Goal: Use online tool/utility: Use online tool/utility

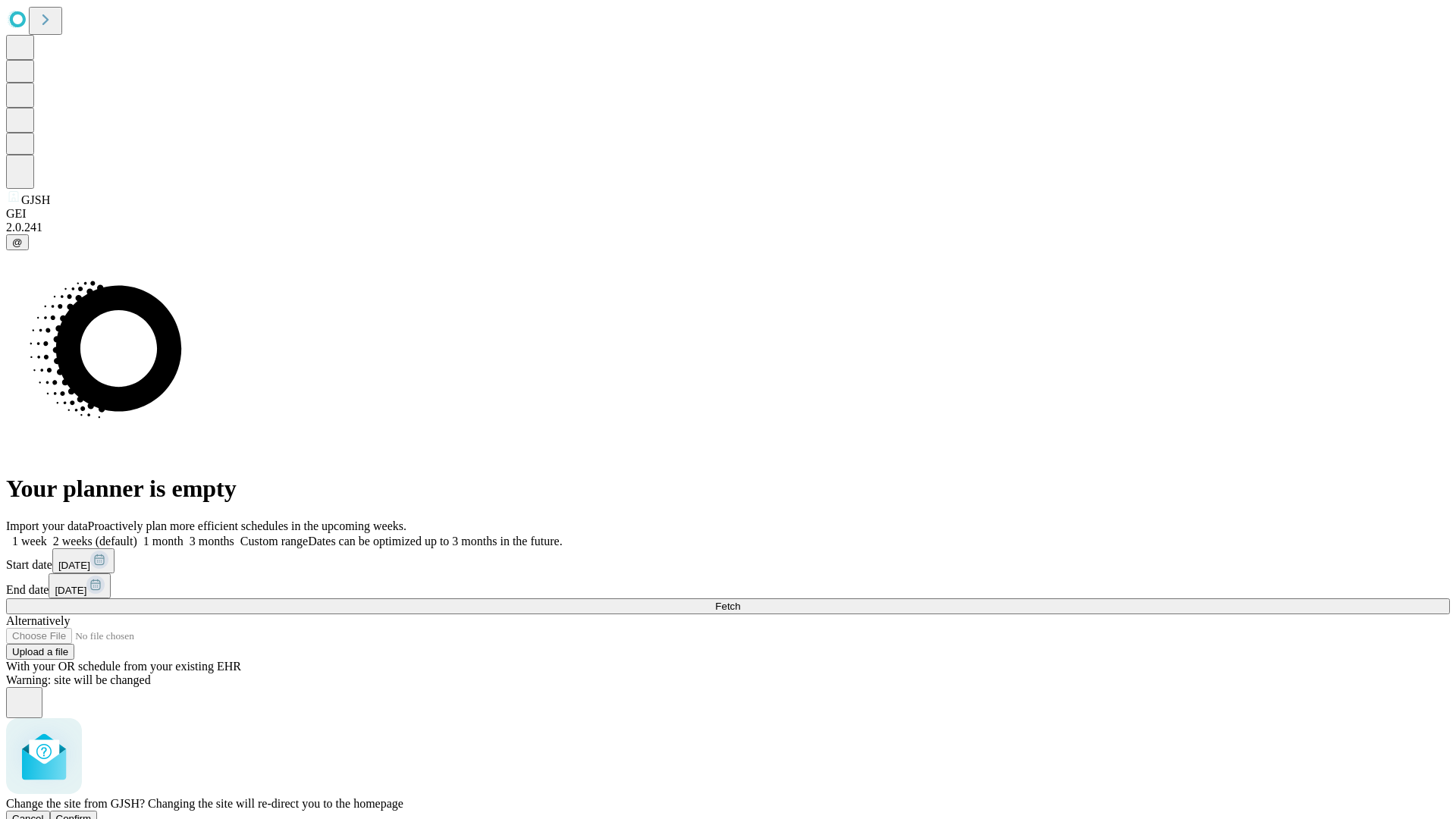
click at [92, 814] on span "Confirm" at bounding box center [74, 819] width 36 height 12
click at [137, 535] on label "2 weeks (default)" at bounding box center [92, 541] width 90 height 13
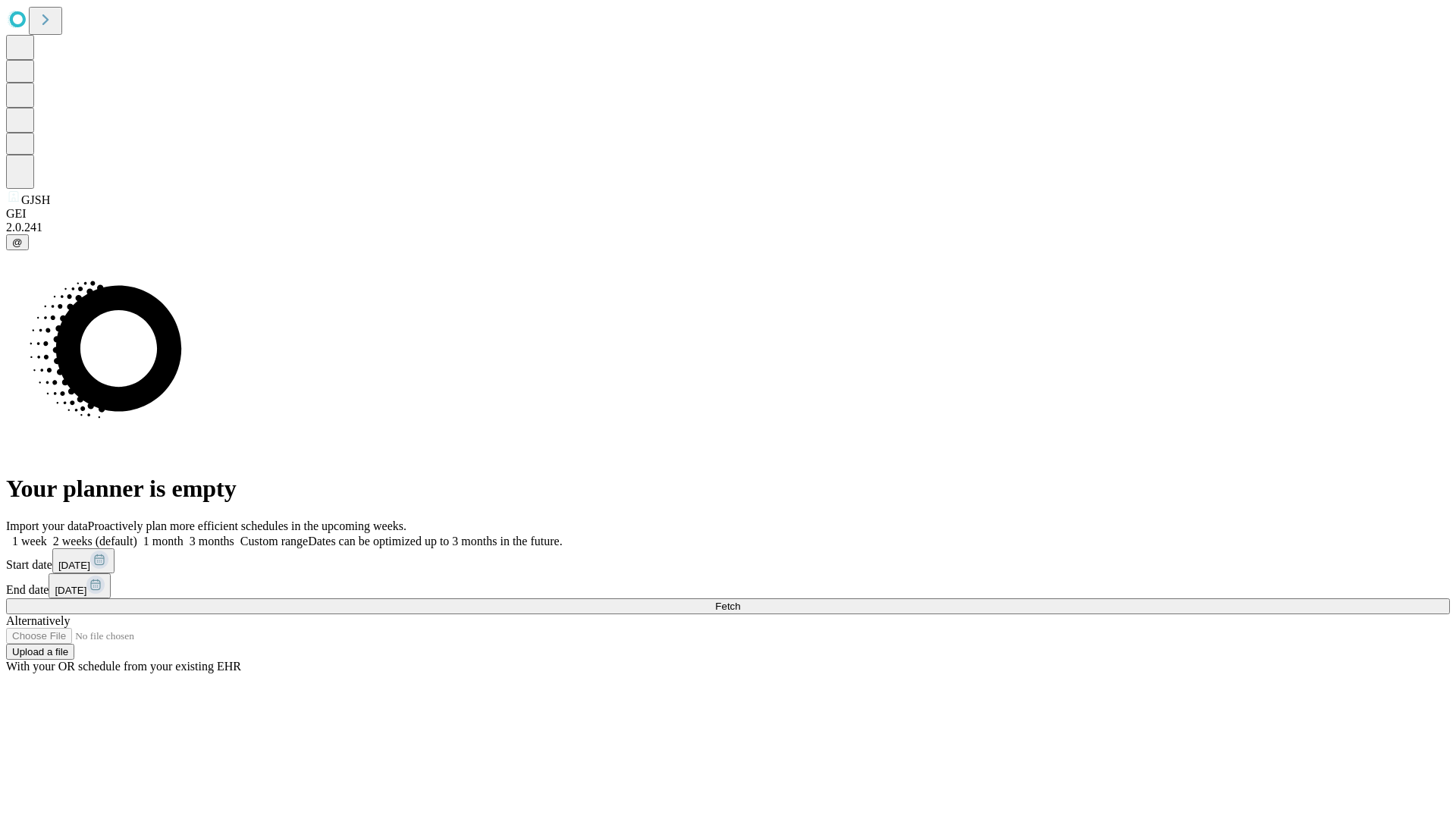
click at [741, 601] on span "Fetch" at bounding box center [728, 606] width 25 height 12
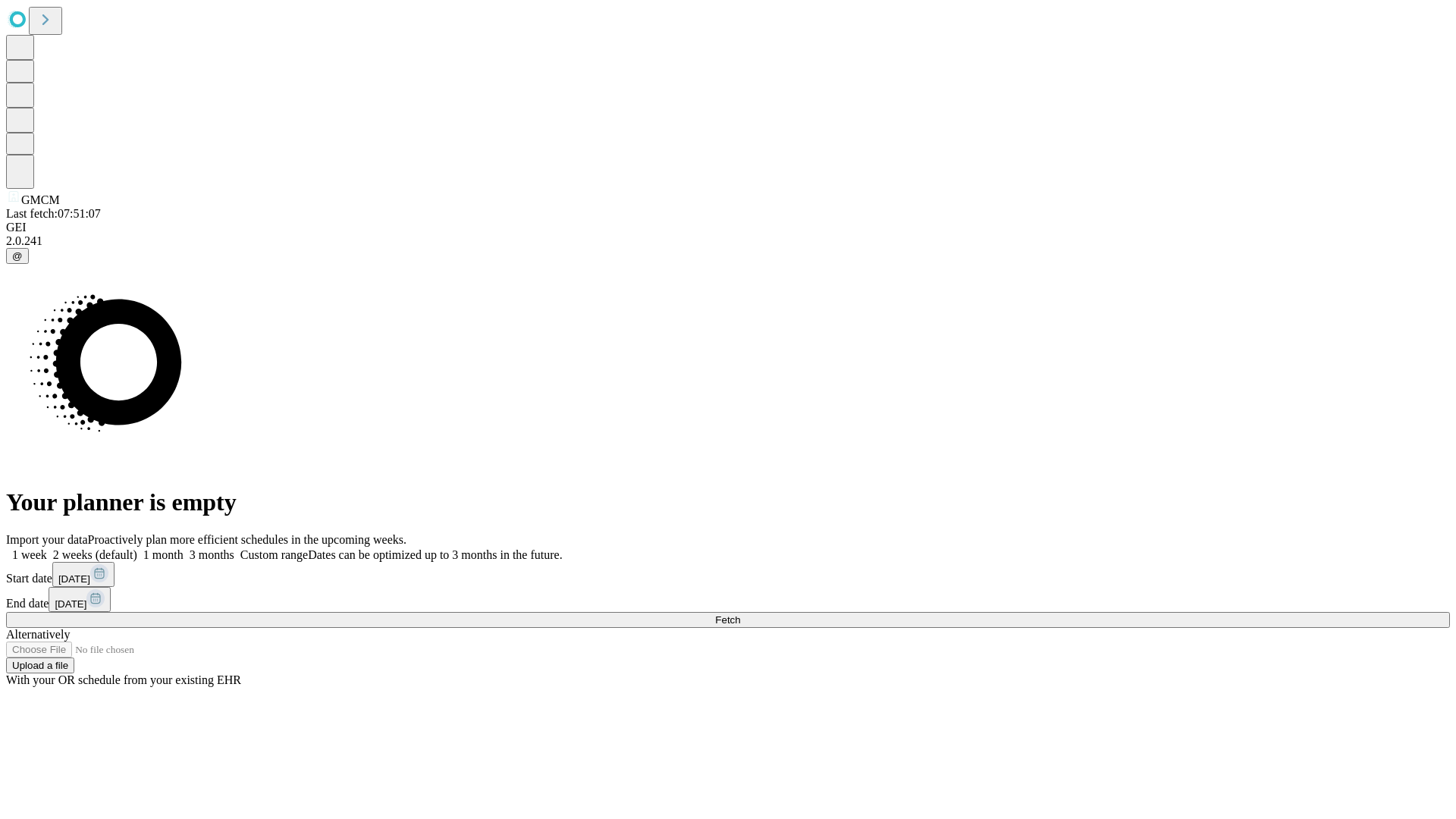
click at [137, 549] on label "2 weeks (default)" at bounding box center [92, 555] width 90 height 13
click at [741, 615] on span "Fetch" at bounding box center [728, 620] width 25 height 12
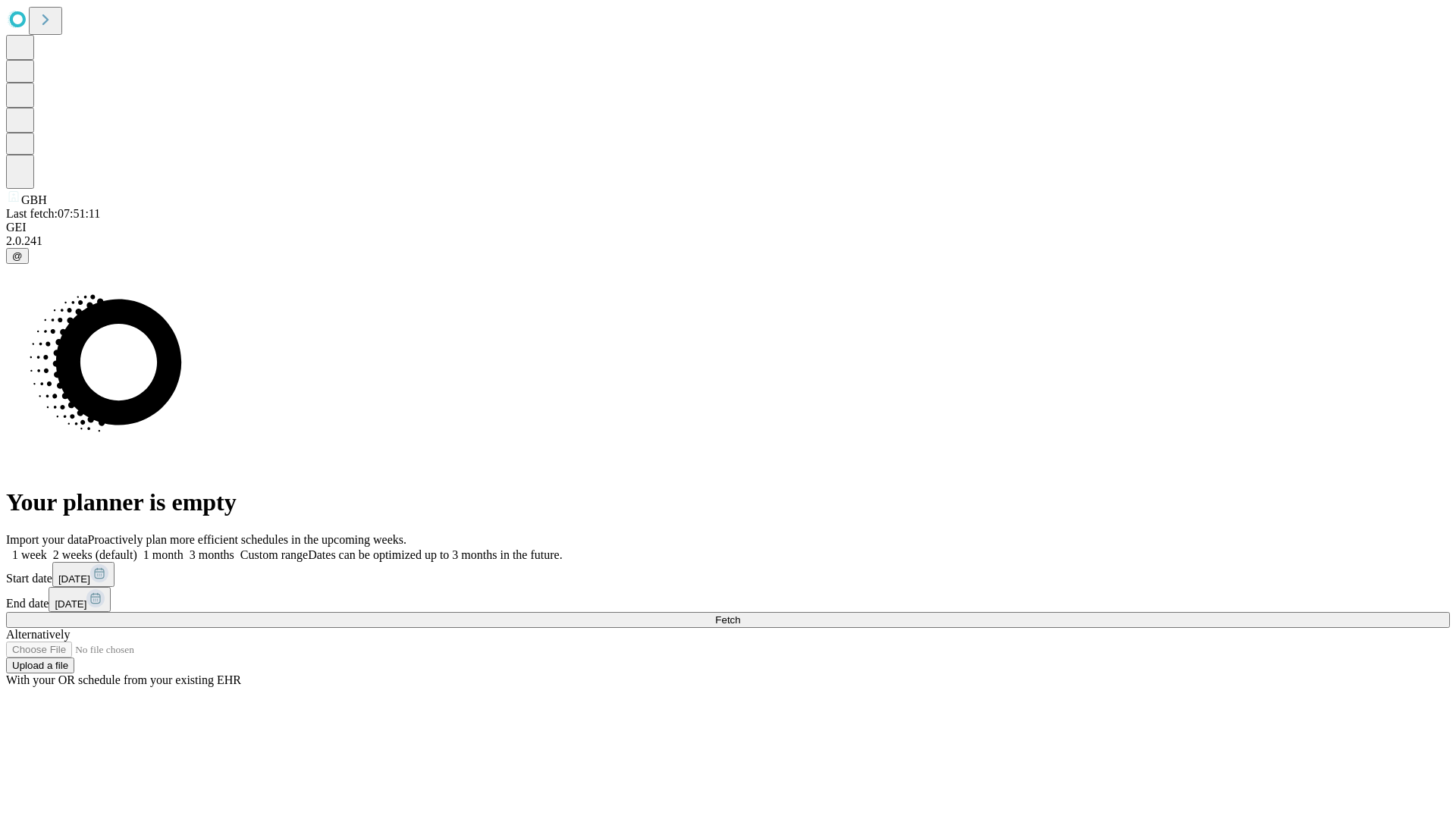
click at [137, 549] on label "2 weeks (default)" at bounding box center [92, 555] width 90 height 13
click at [741, 615] on span "Fetch" at bounding box center [728, 620] width 25 height 12
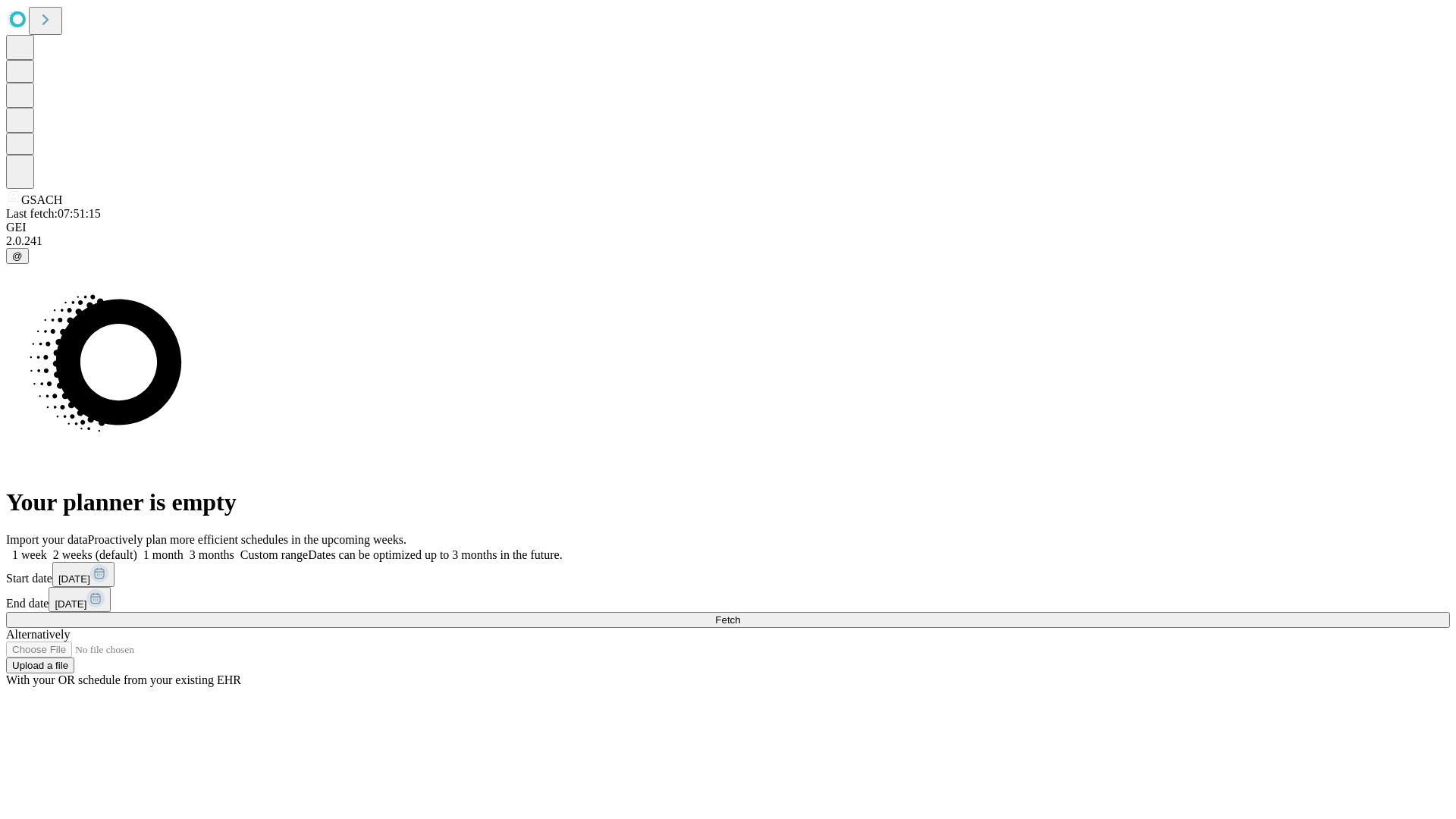
click at [137, 549] on label "2 weeks (default)" at bounding box center [92, 555] width 90 height 13
click at [741, 615] on span "Fetch" at bounding box center [728, 620] width 25 height 12
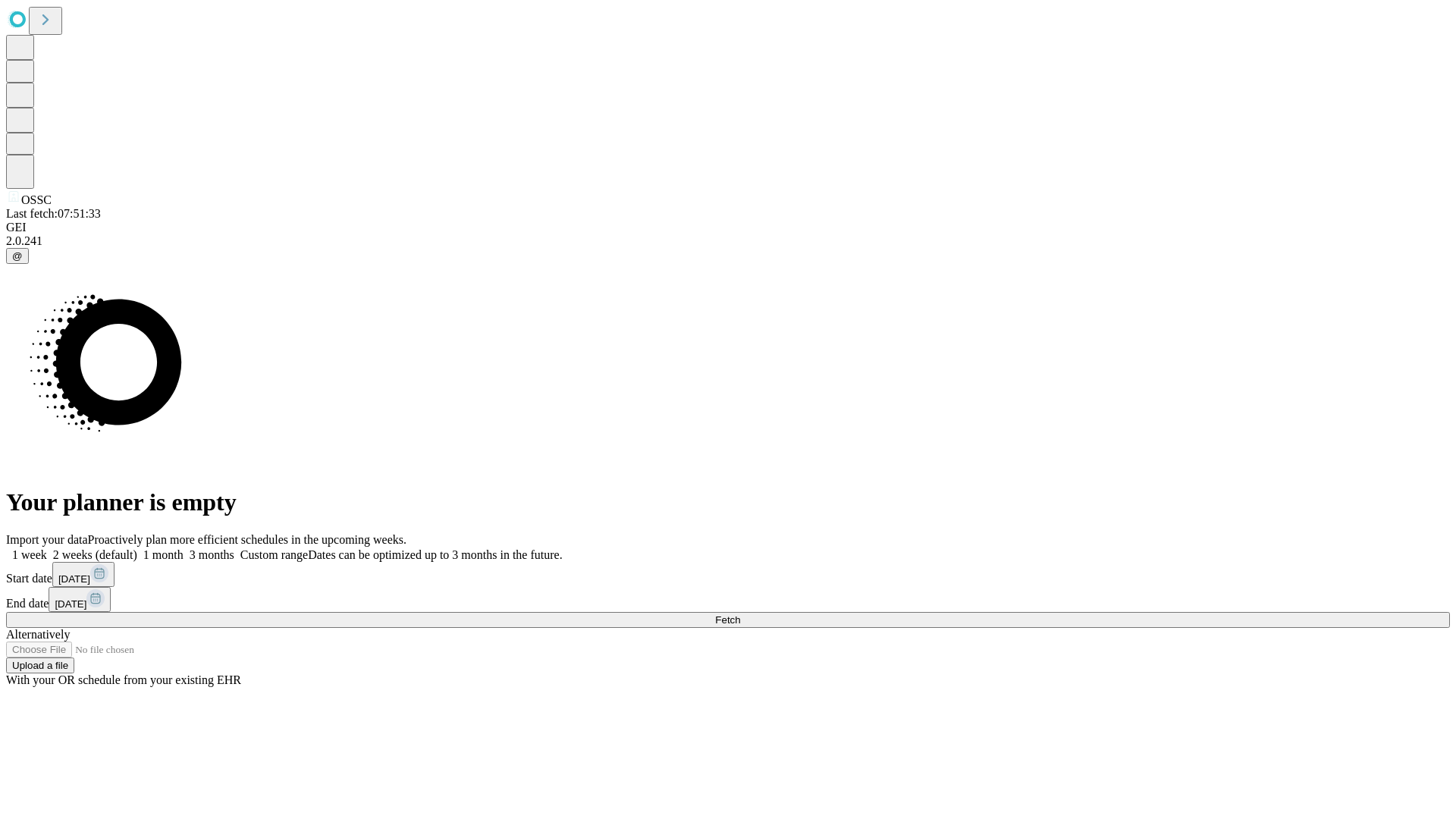
click at [137, 549] on label "2 weeks (default)" at bounding box center [92, 555] width 90 height 13
click at [741, 615] on span "Fetch" at bounding box center [728, 620] width 25 height 12
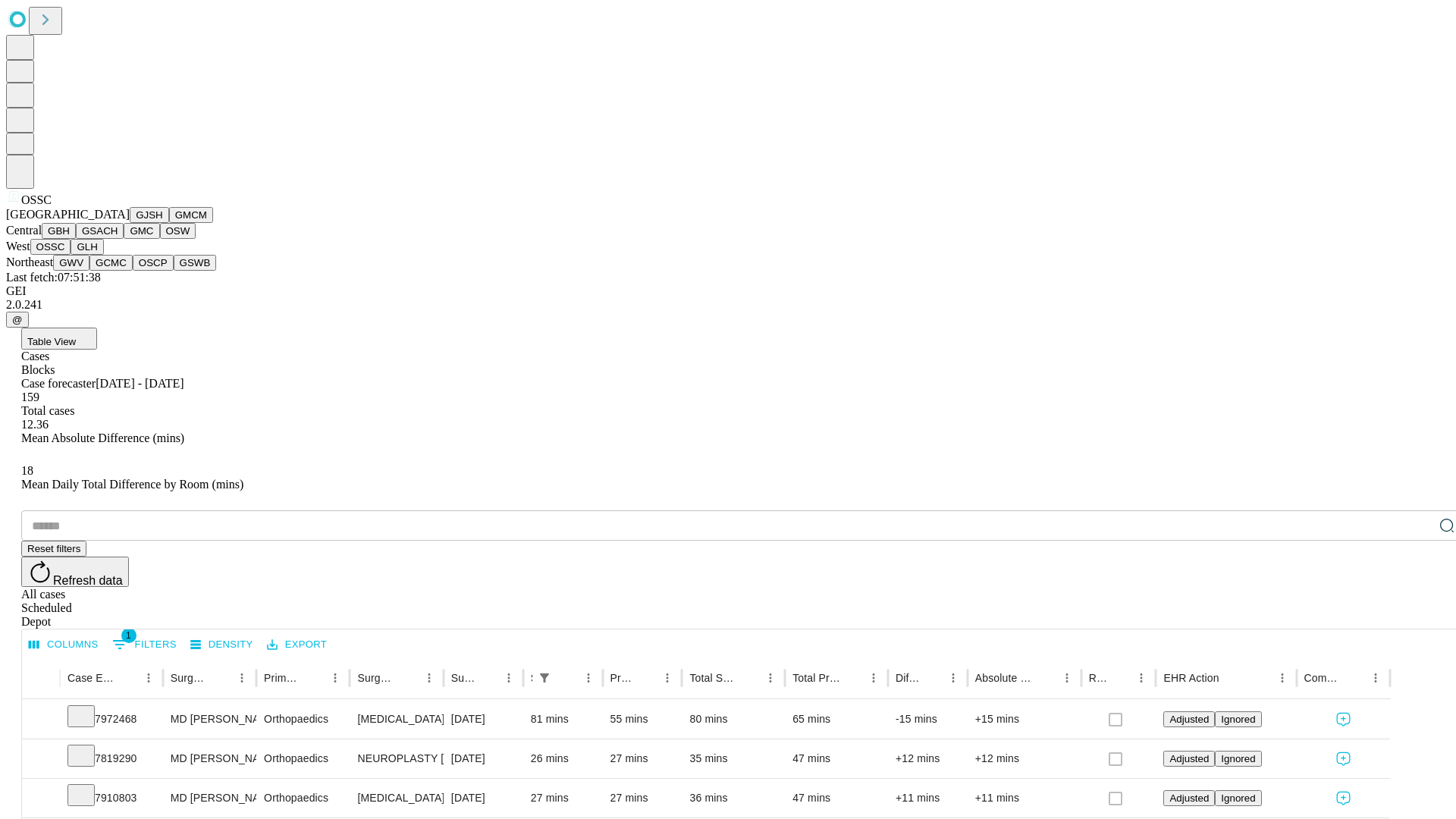
click at [103, 255] on button "GLH" at bounding box center [87, 247] width 33 height 16
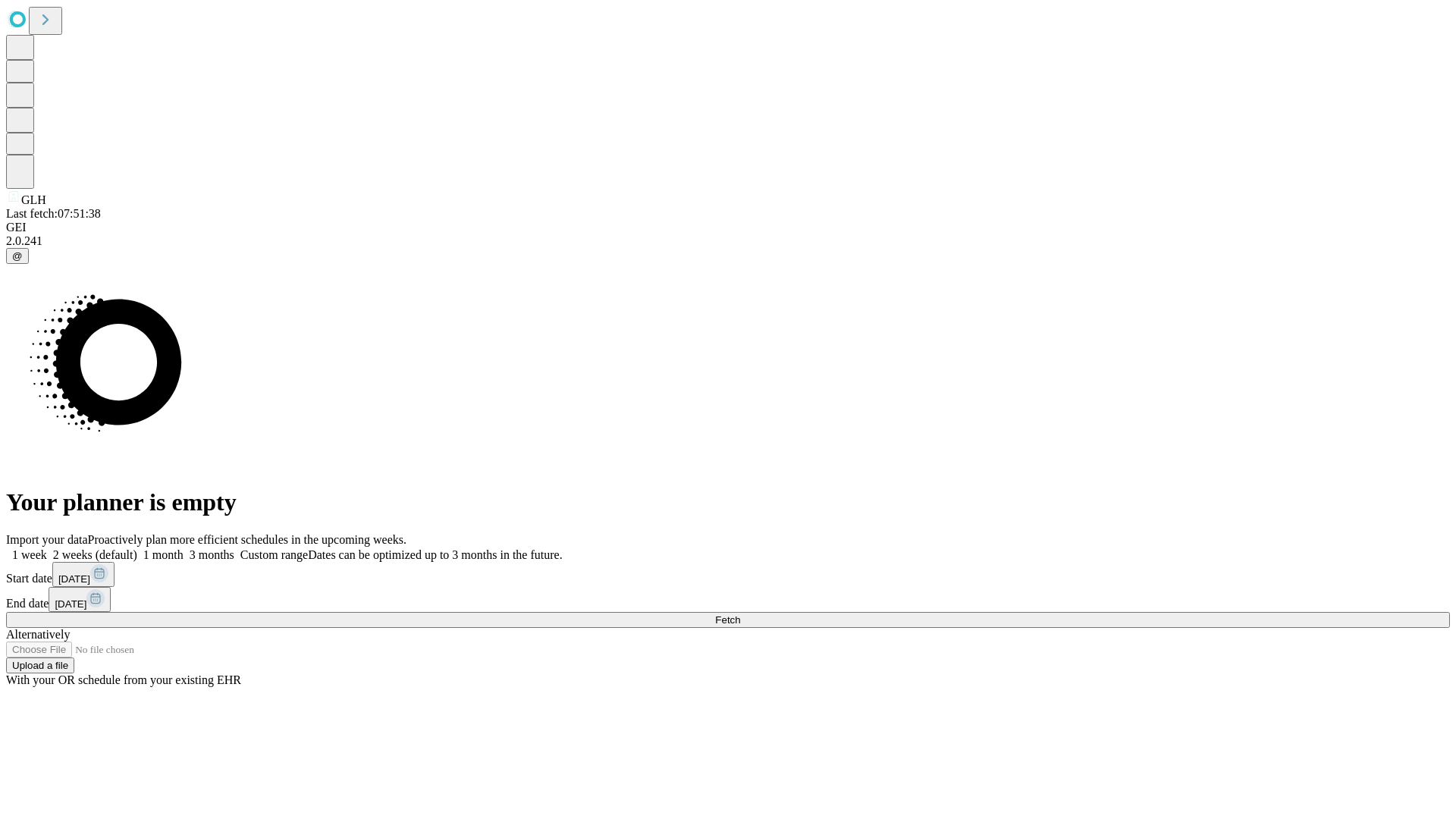
click at [137, 549] on label "2 weeks (default)" at bounding box center [92, 555] width 90 height 13
click at [741, 615] on span "Fetch" at bounding box center [728, 620] width 25 height 12
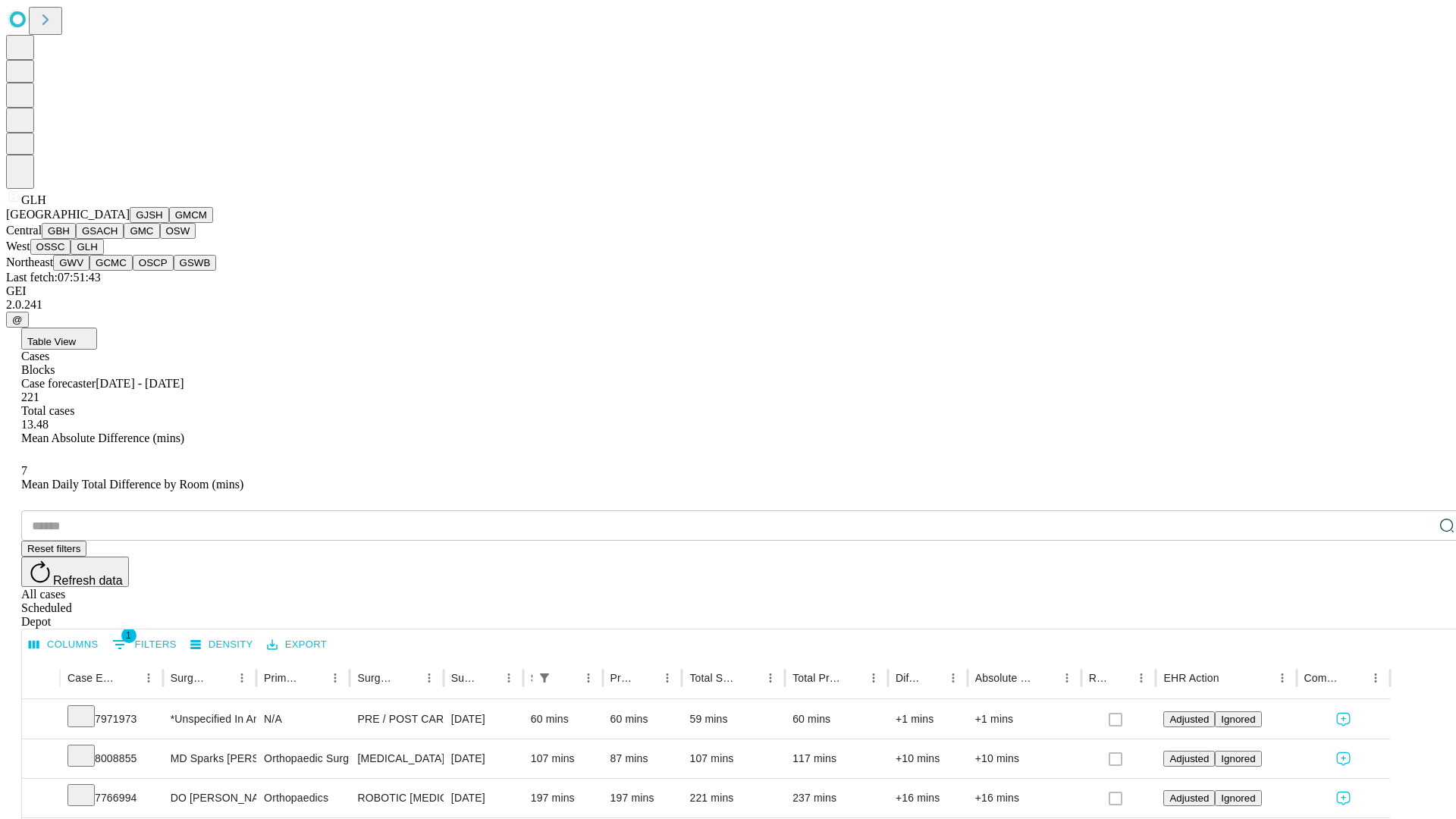
click at [89, 271] on button "GWV" at bounding box center [71, 263] width 37 height 16
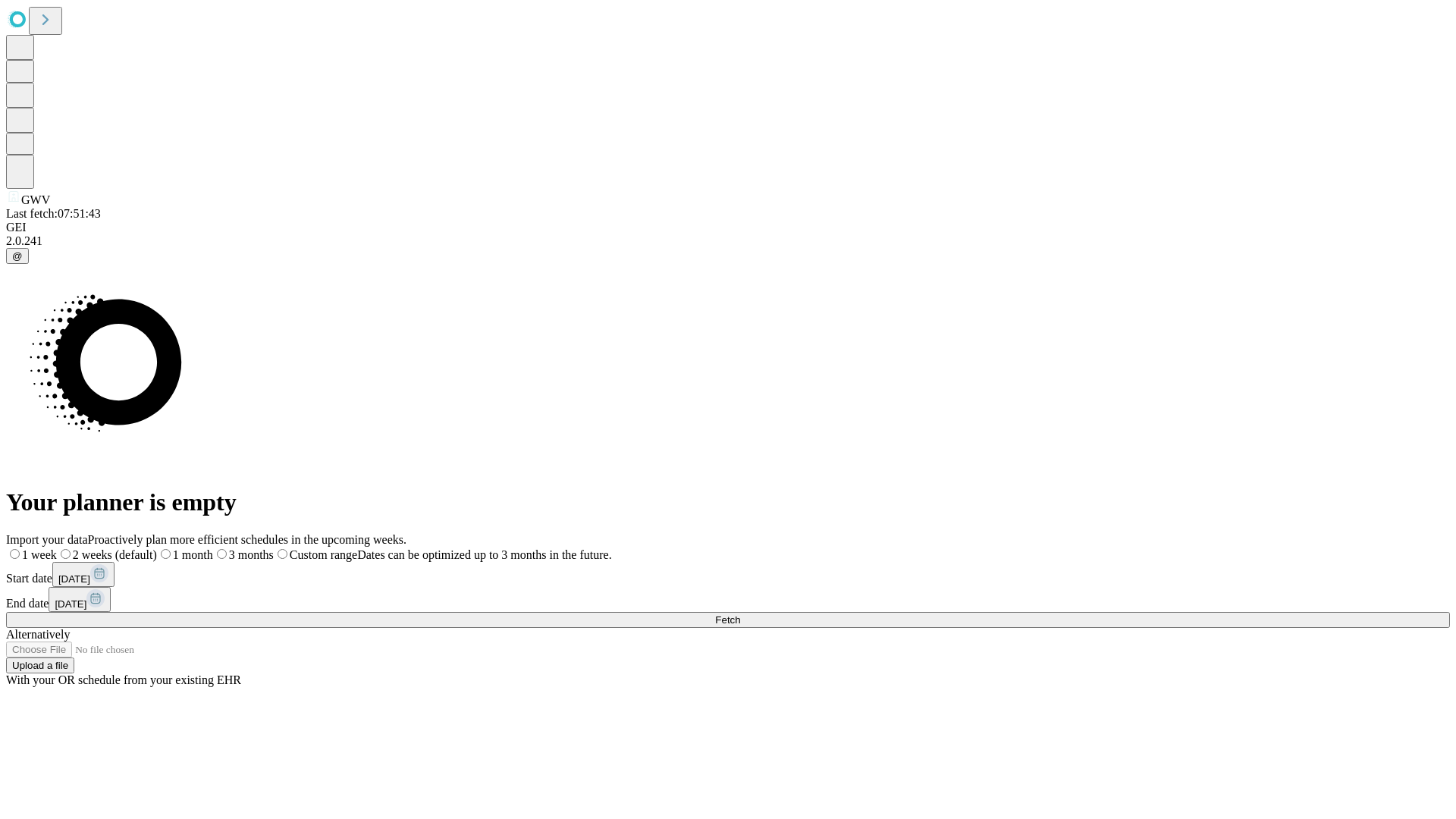
click at [157, 549] on label "2 weeks (default)" at bounding box center [107, 555] width 100 height 13
click at [741, 615] on span "Fetch" at bounding box center [728, 620] width 25 height 12
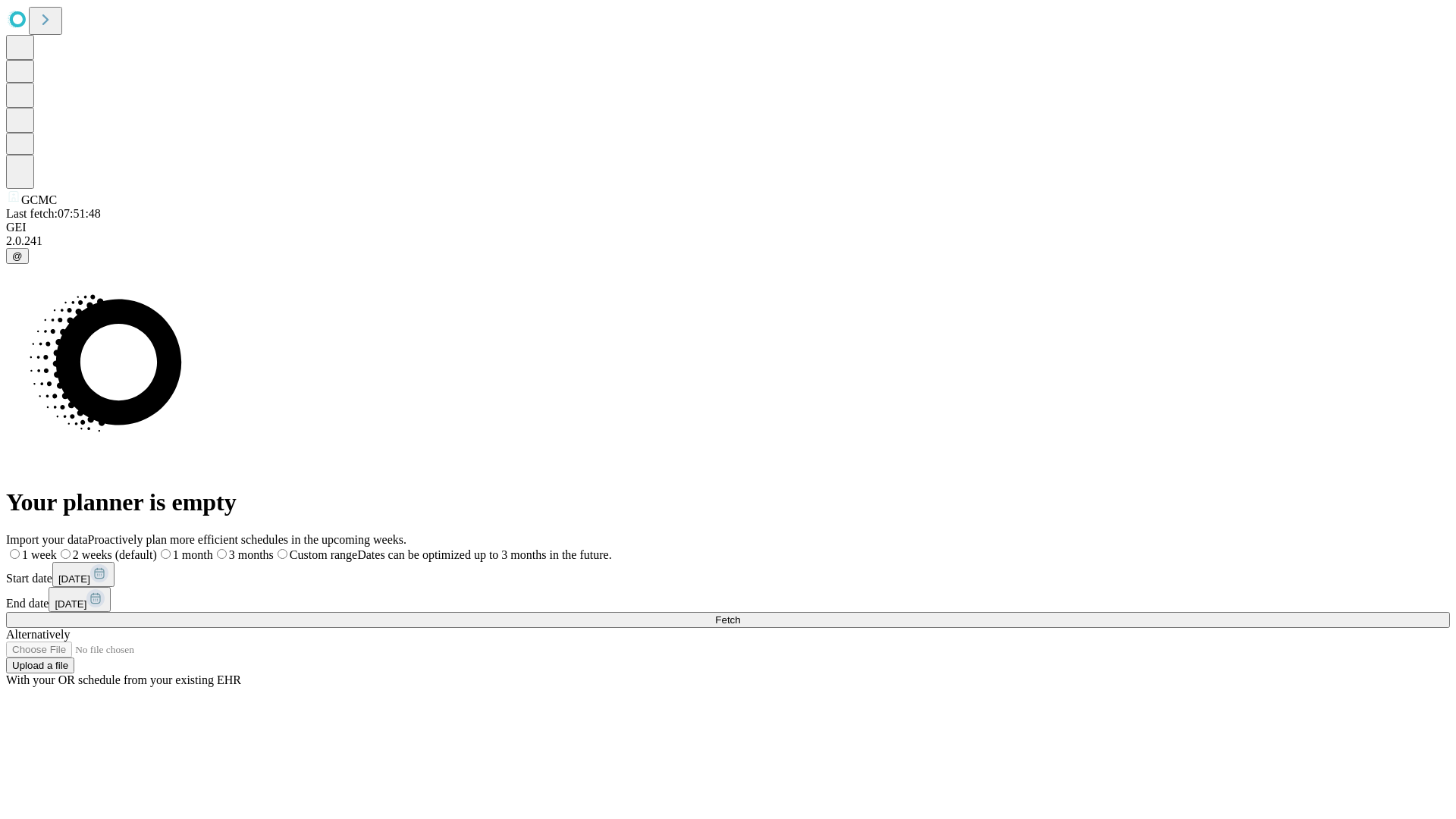
click at [157, 549] on label "2 weeks (default)" at bounding box center [107, 555] width 100 height 13
click at [741, 615] on span "Fetch" at bounding box center [728, 620] width 25 height 12
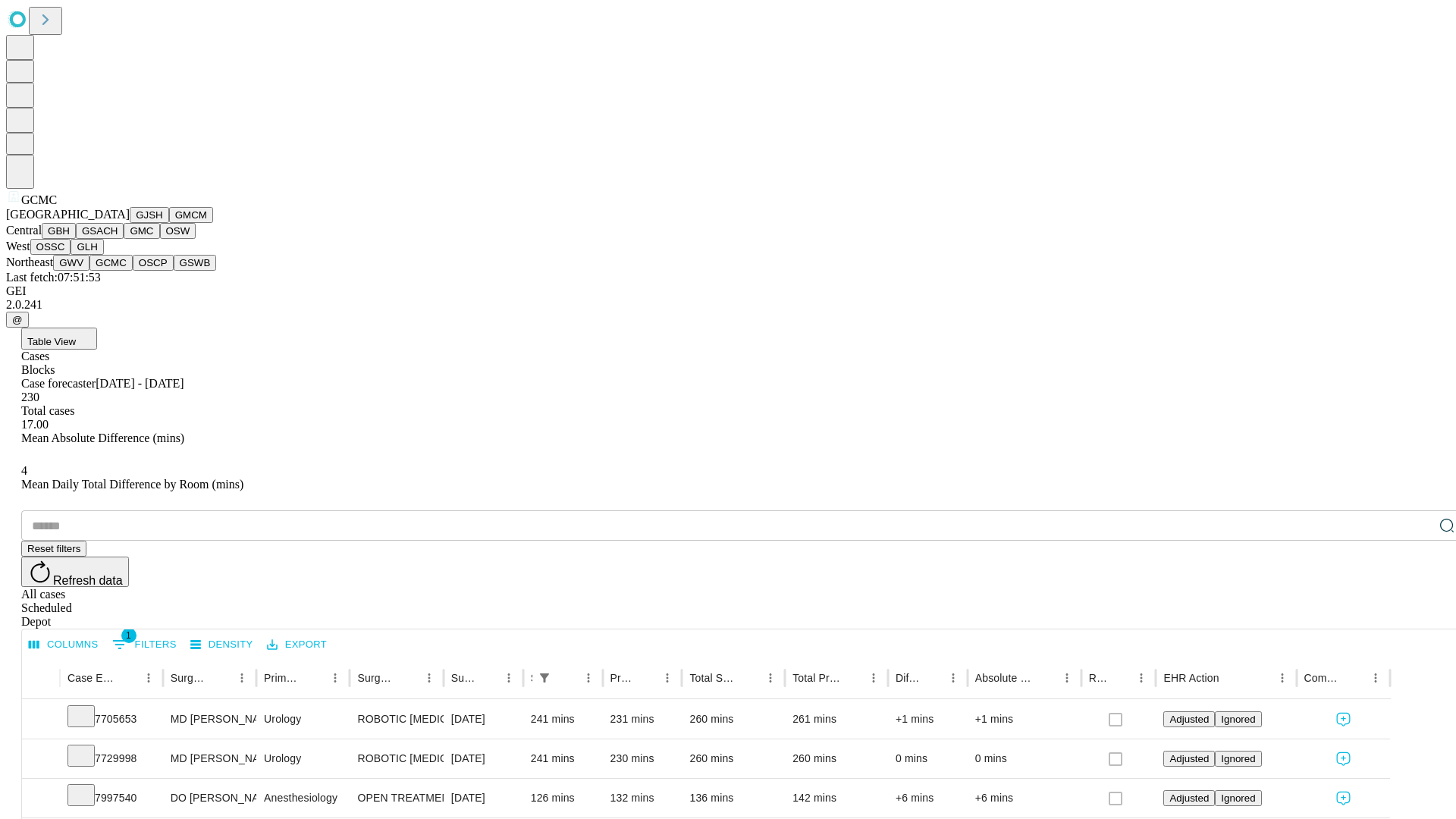
click at [133, 271] on button "OSCP" at bounding box center [153, 263] width 41 height 16
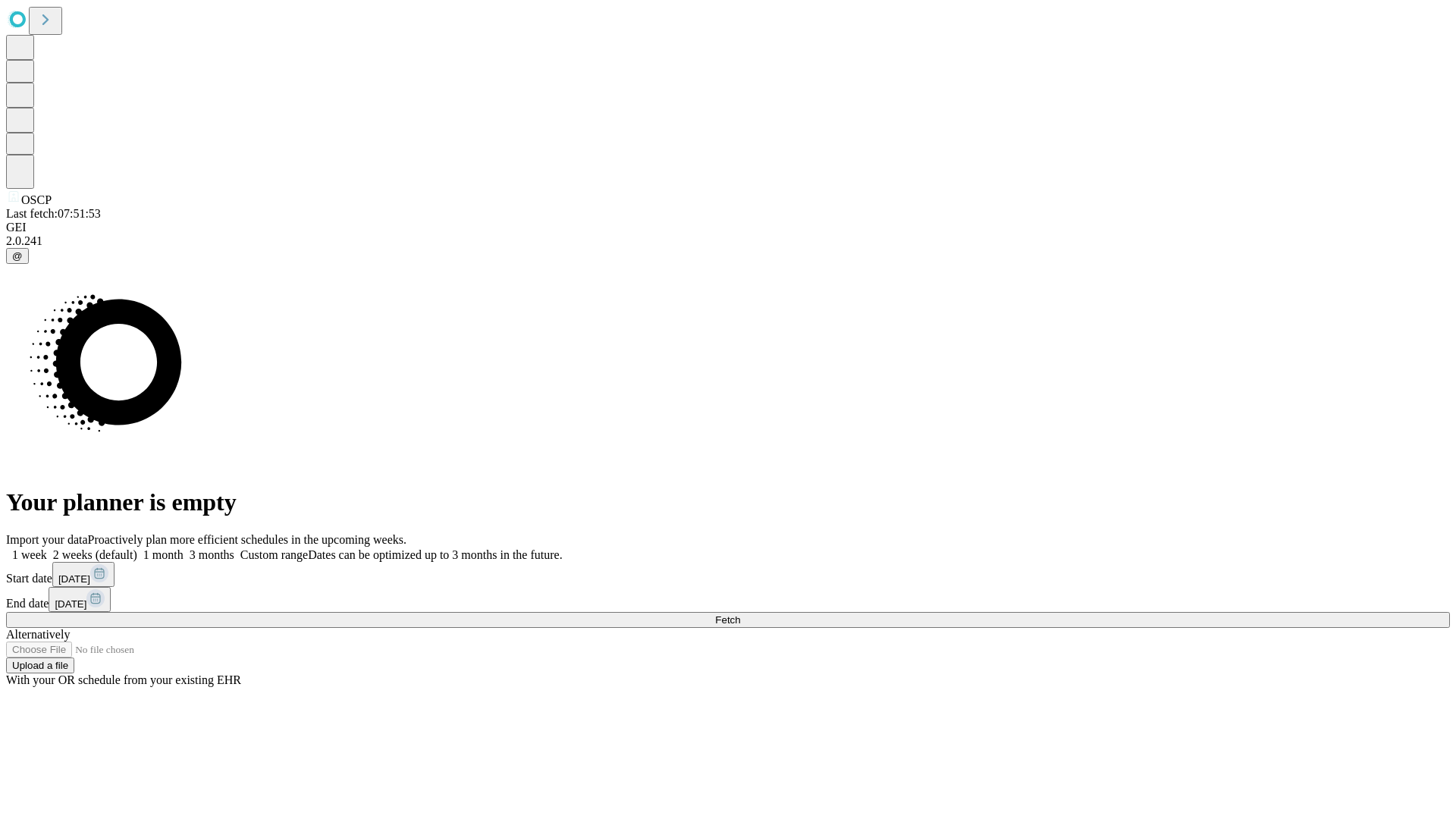
click at [137, 549] on label "2 weeks (default)" at bounding box center [92, 555] width 90 height 13
click at [741, 615] on span "Fetch" at bounding box center [728, 620] width 25 height 12
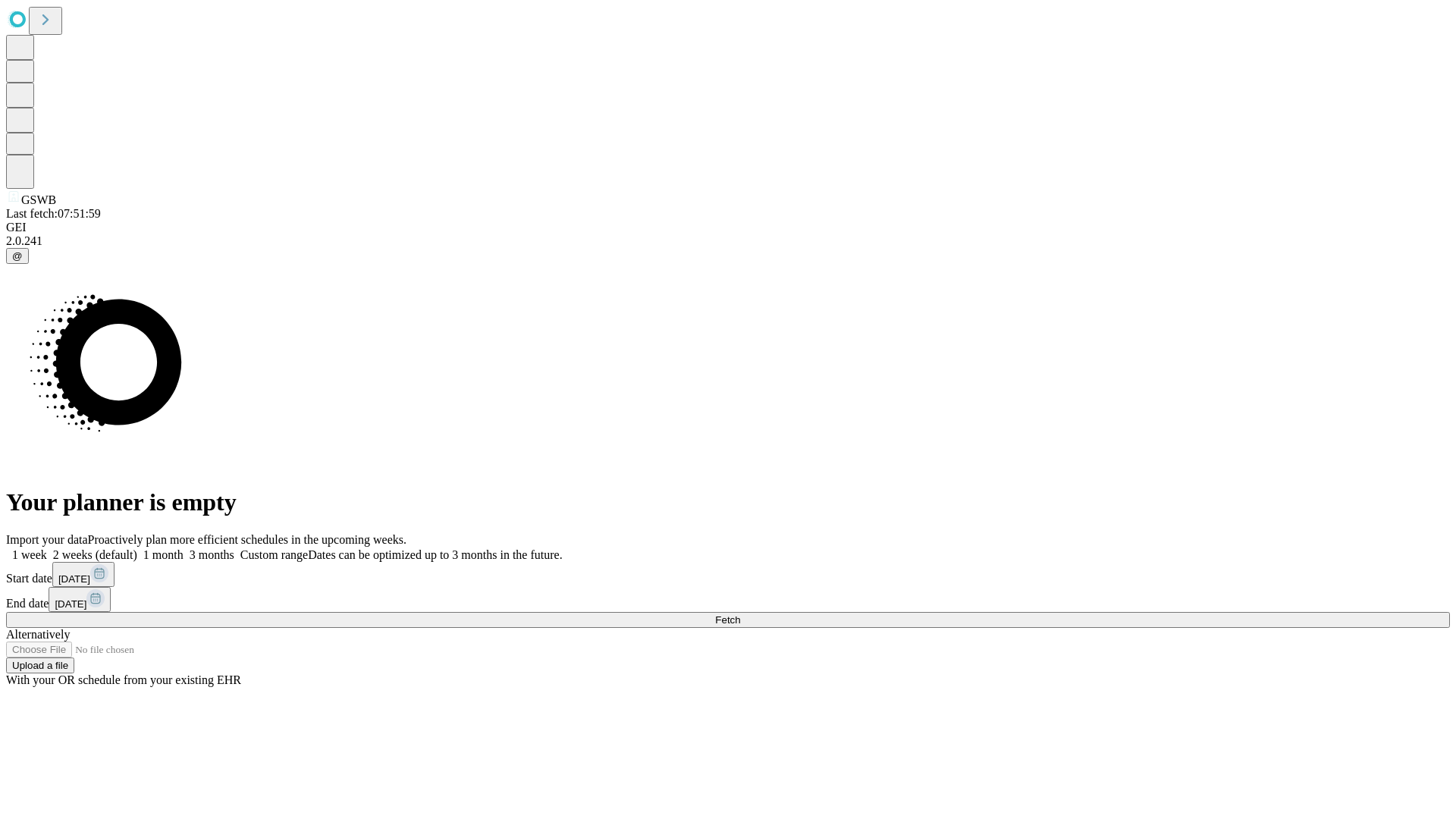
click at [137, 549] on label "2 weeks (default)" at bounding box center [92, 555] width 90 height 13
click at [741, 615] on span "Fetch" at bounding box center [728, 620] width 25 height 12
